Goal: Find contact information: Find contact information

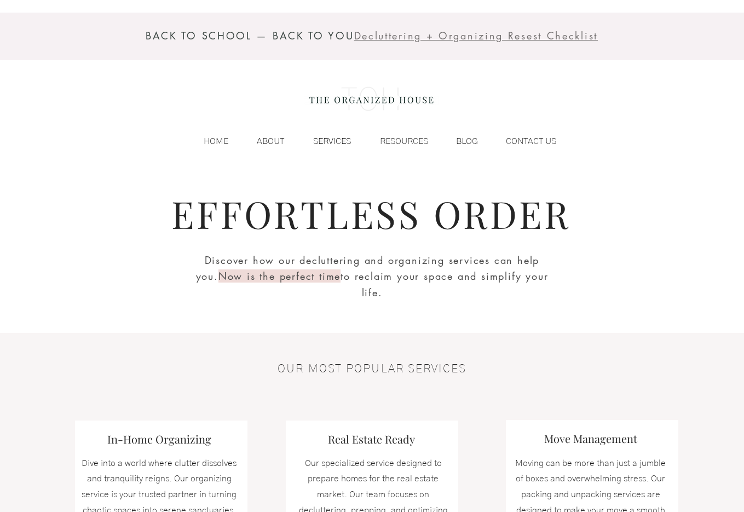
click at [320, 144] on p "SERVICES" at bounding box center [332, 141] width 49 height 16
click at [354, 96] on img at bounding box center [372, 99] width 134 height 44
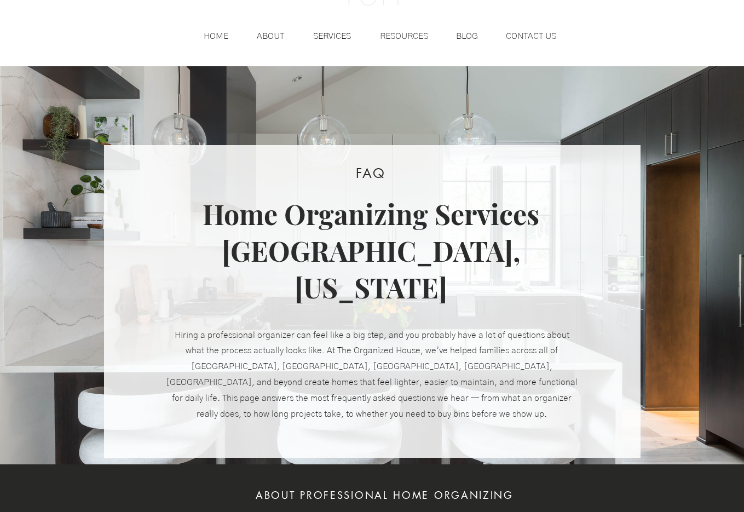
scroll to position [125, 0]
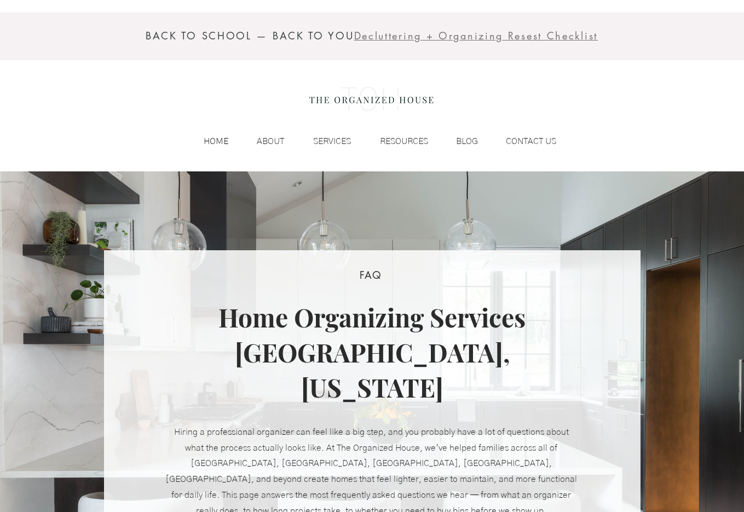
click at [214, 139] on p "HOME" at bounding box center [216, 141] width 36 height 16
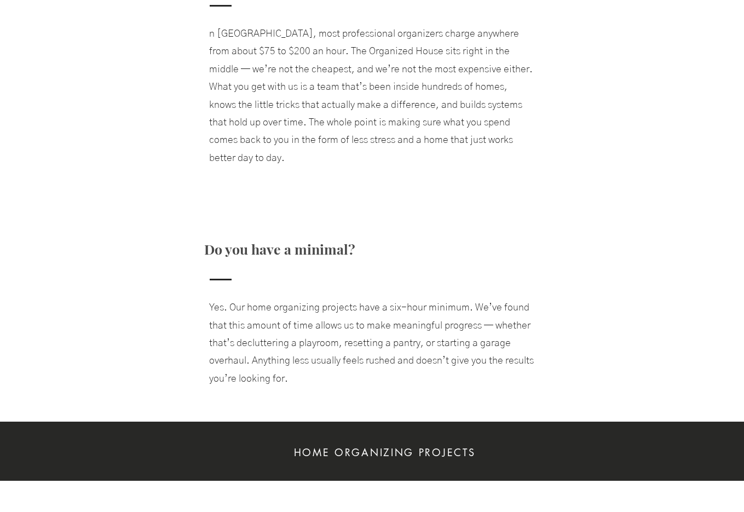
scroll to position [1310, 0]
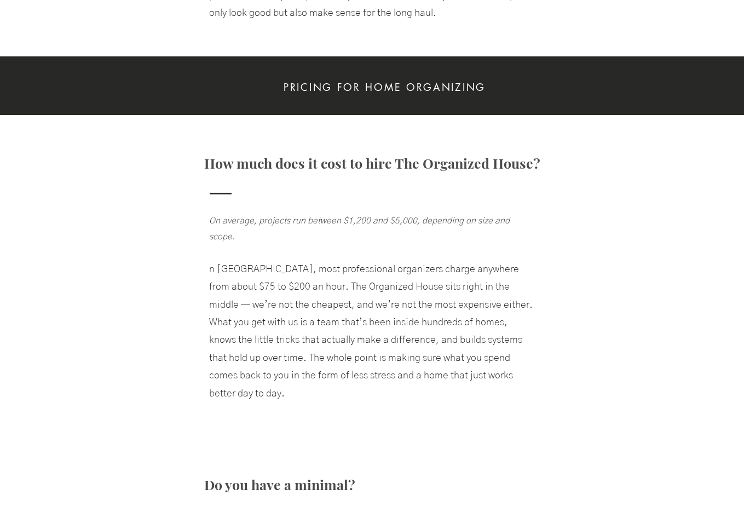
scroll to position [2024, 0]
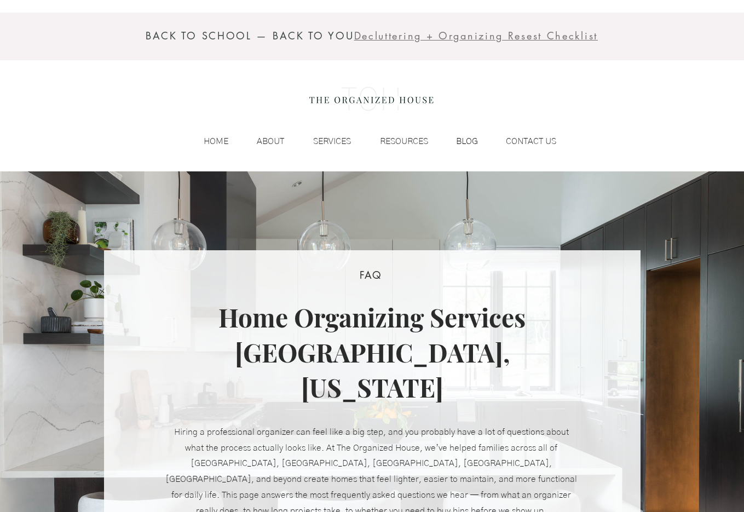
click at [461, 137] on p "BLOG" at bounding box center [467, 141] width 33 height 16
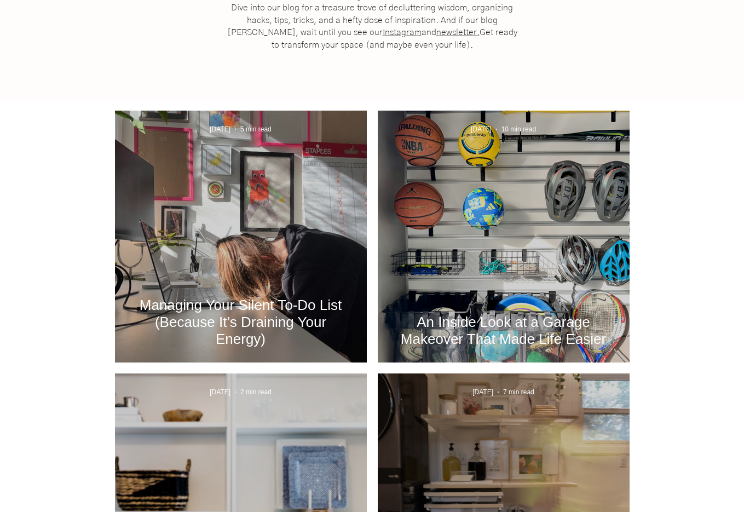
click at [474, 229] on div "An Inside Look at a Garage Makeover That Made Life Easier" at bounding box center [504, 249] width 222 height 201
click at [466, 317] on h2 "An Inside Look at a Garage Makeover That Made Life Easier" at bounding box center [503, 331] width 219 height 34
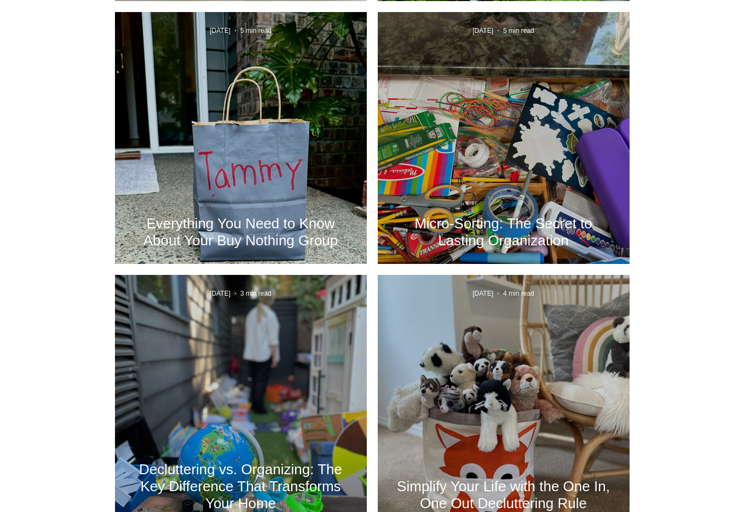
scroll to position [1219, 0]
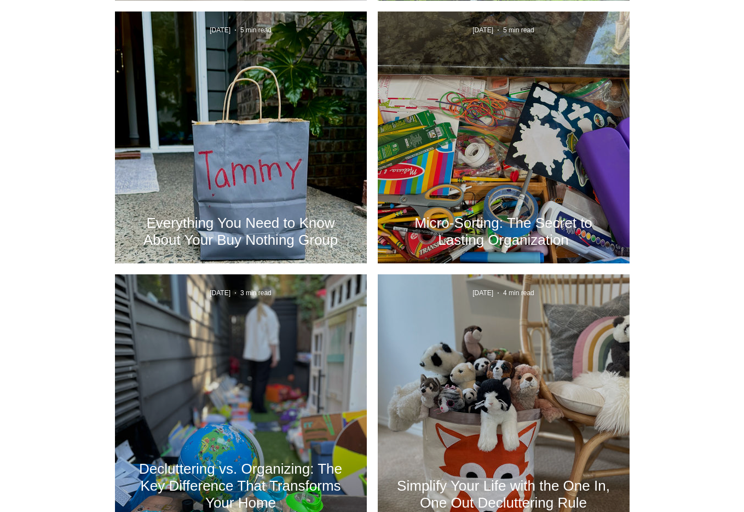
click at [485, 201] on div "Micro-Sorting: The Secret to Lasting Organization" at bounding box center [504, 150] width 222 height 201
click at [482, 220] on h2 "Micro-Sorting: The Secret to Lasting Organization" at bounding box center [503, 232] width 219 height 34
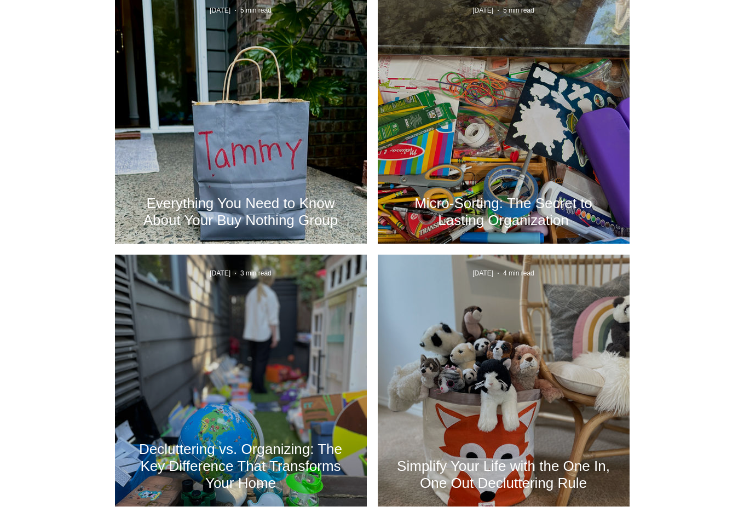
scroll to position [1372, 0]
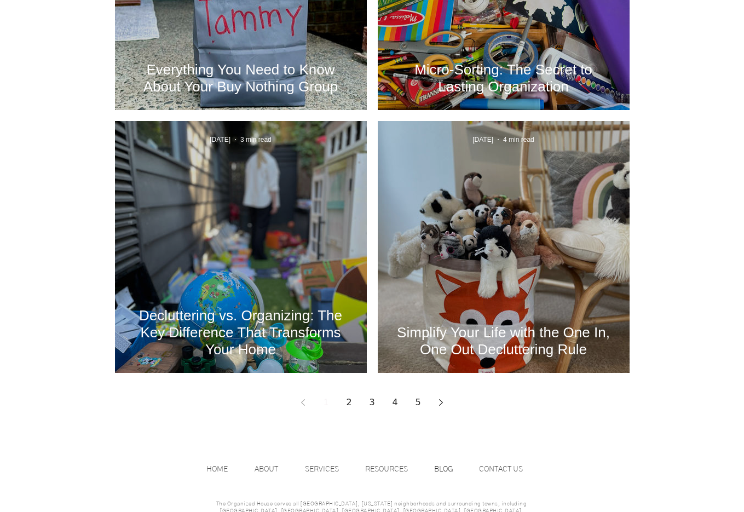
click at [238, 239] on div "Decluttering vs. Organizing: The Key Difference That Transforms Your Home" at bounding box center [241, 259] width 222 height 201
click at [234, 309] on h2 "Decluttering vs. Organizing: The Key Difference That Transforms Your Home" at bounding box center [240, 332] width 219 height 51
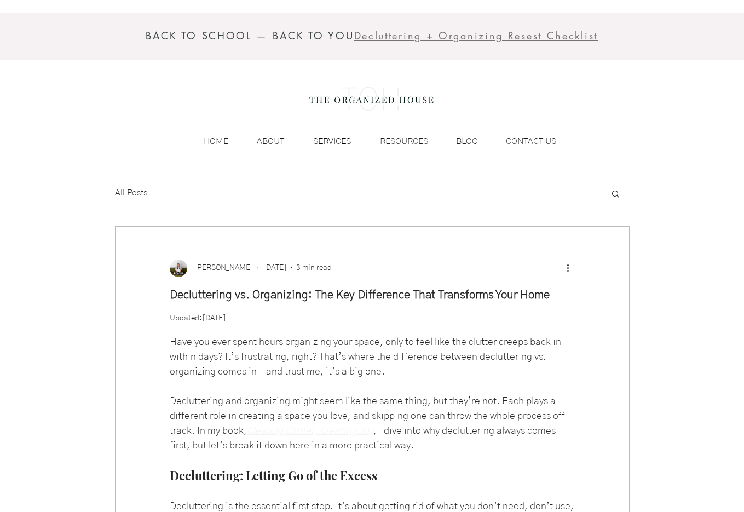
click at [330, 136] on p "SERVICES" at bounding box center [332, 141] width 49 height 16
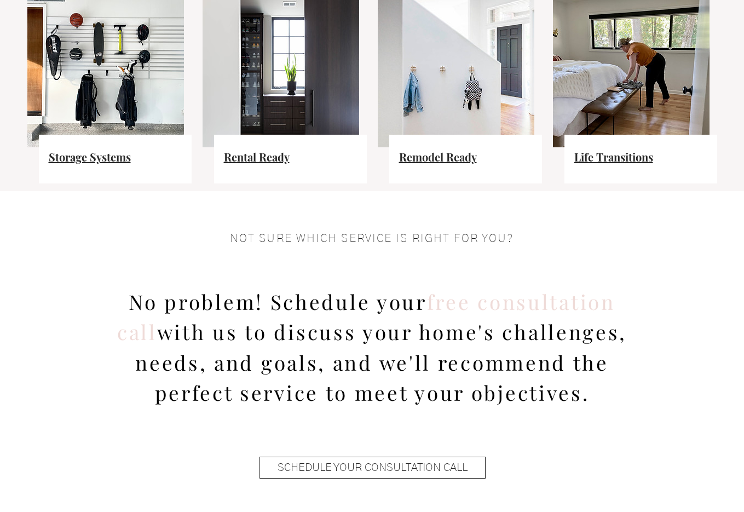
scroll to position [818, 0]
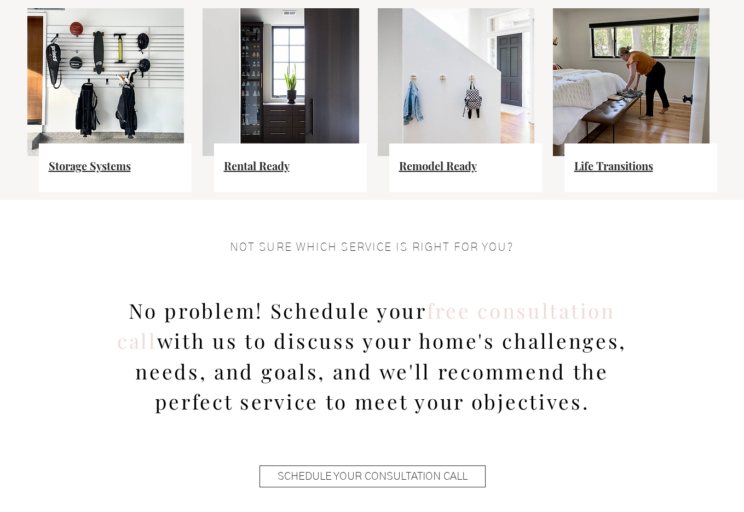
click at [101, 162] on span "Storage Systems" at bounding box center [90, 165] width 82 height 15
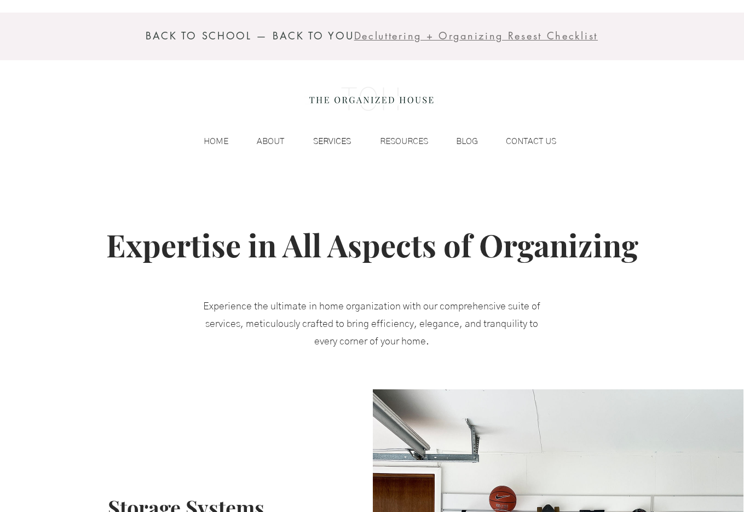
click at [339, 144] on p "SERVICES" at bounding box center [332, 141] width 49 height 16
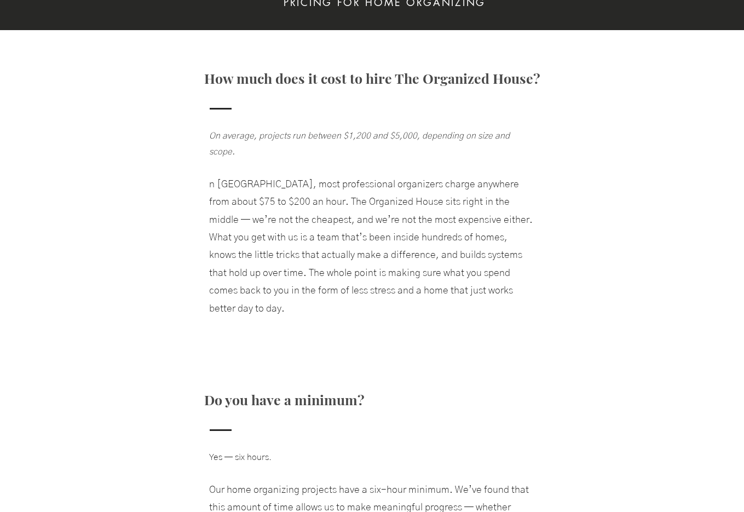
scroll to position [2233, 0]
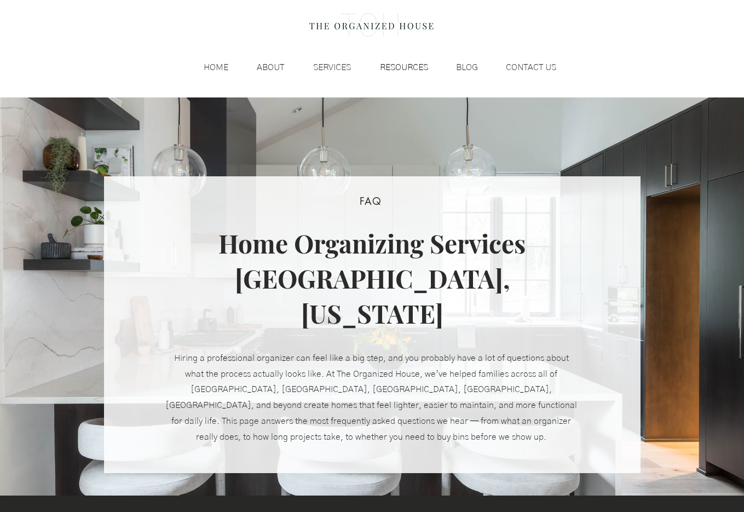
scroll to position [84, 0]
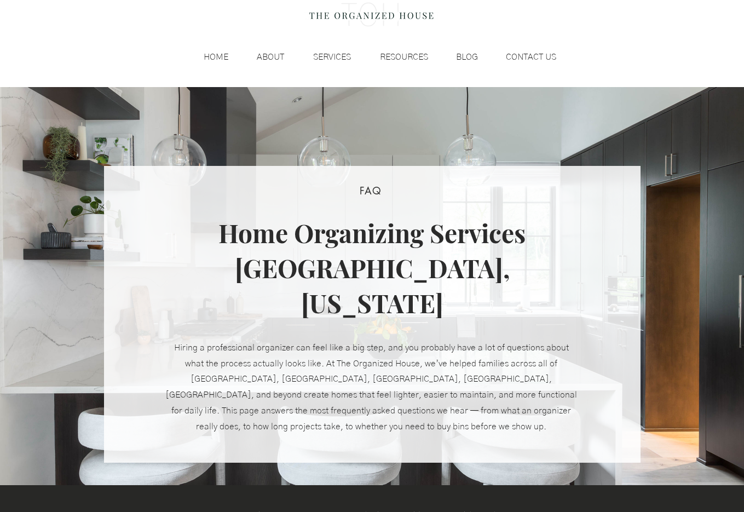
click at [328, 22] on img at bounding box center [372, 15] width 134 height 44
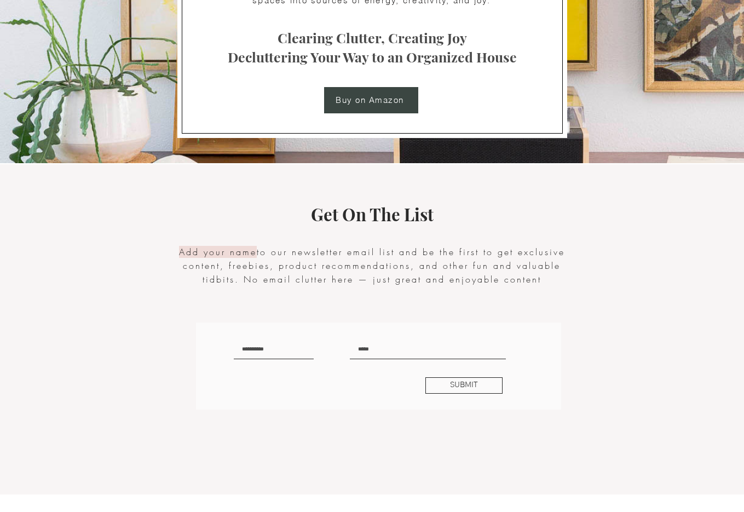
scroll to position [2216, 0]
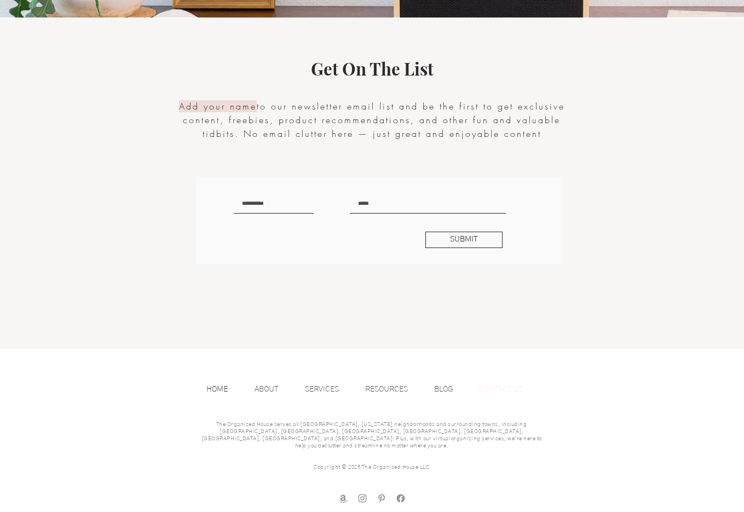
click at [501, 390] on p "CONTACT US" at bounding box center [501, 389] width 55 height 16
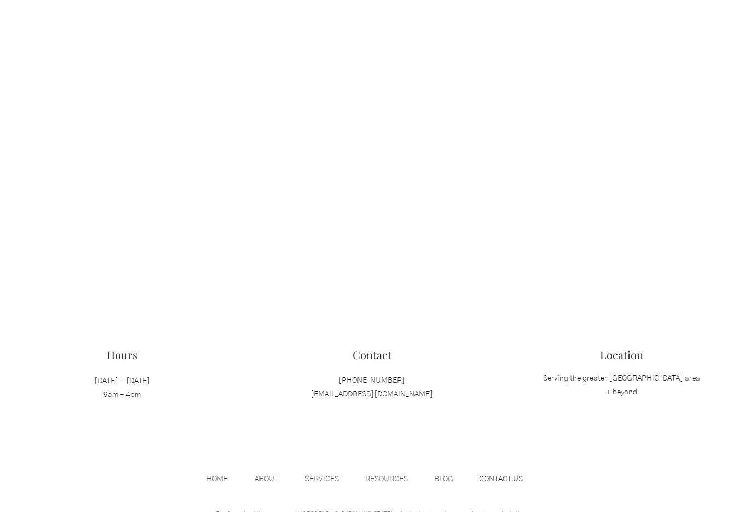
scroll to position [1046, 0]
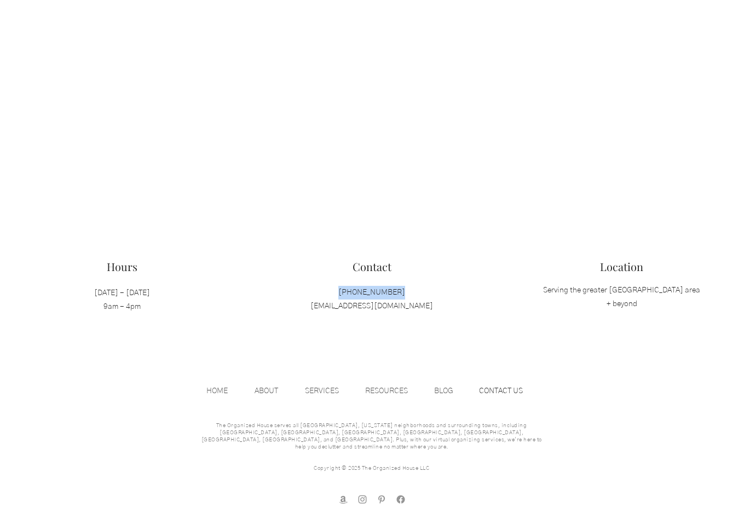
copy span "(971) 204-8647"
drag, startPoint x: 409, startPoint y: 293, endPoint x: 343, endPoint y: 294, distance: 65.7
click at [343, 294] on p "(971) 204-8647 hello@theorganizedhouse.co" at bounding box center [372, 299] width 174 height 27
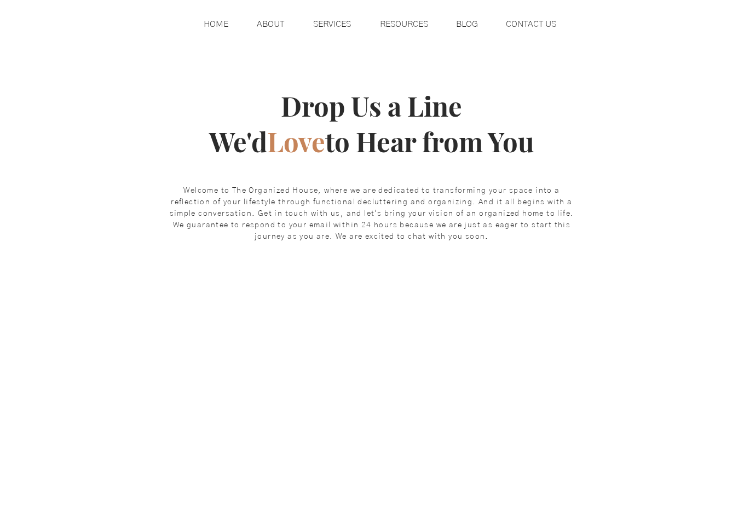
scroll to position [0, 0]
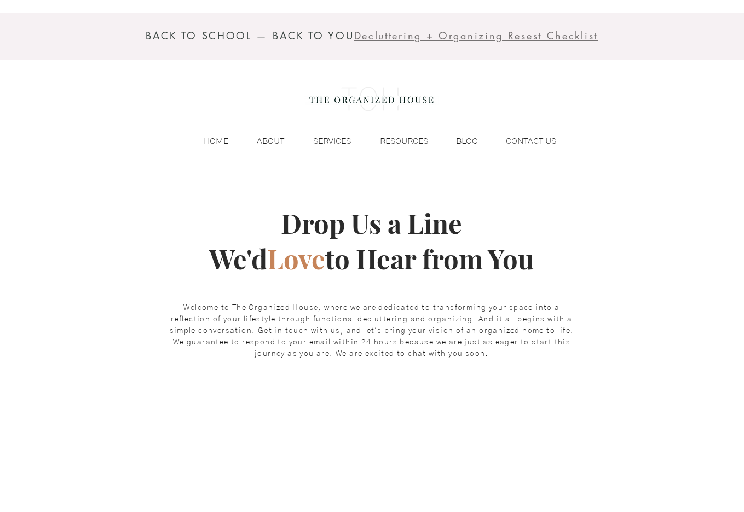
click at [343, 100] on img at bounding box center [372, 99] width 134 height 44
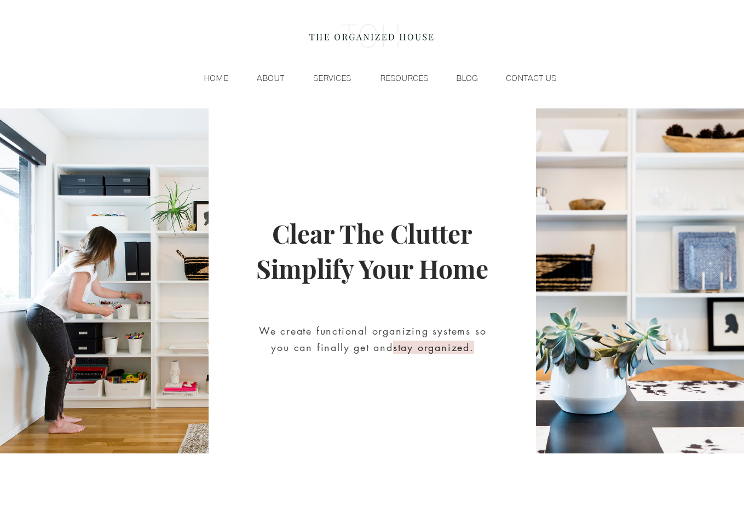
scroll to position [184, 0]
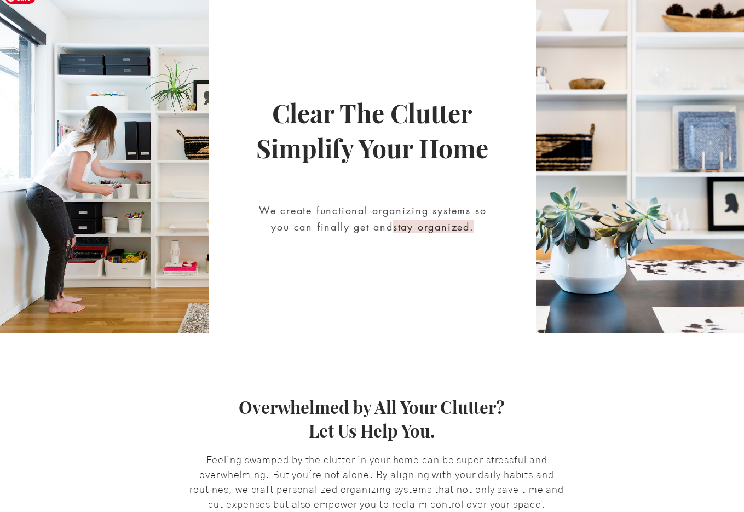
click at [166, 139] on img "main content" at bounding box center [104, 160] width 209 height 345
